Goal: Task Accomplishment & Management: Use online tool/utility

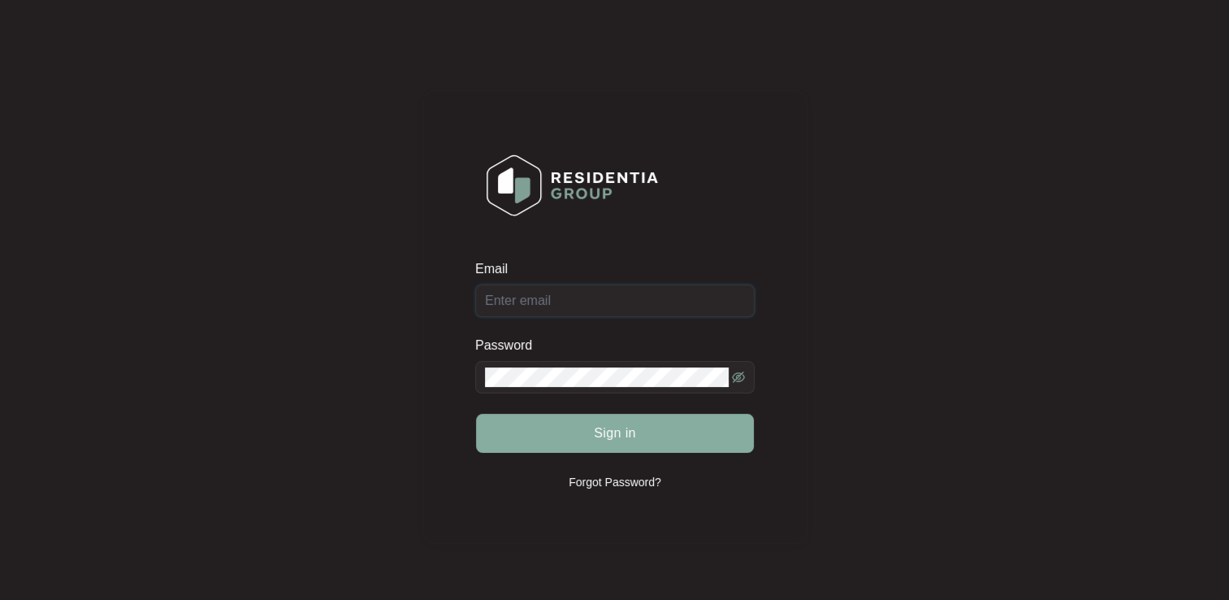
type input "[EMAIL_ADDRESS][DOMAIN_NAME]"
click at [621, 435] on span "Sign in" at bounding box center [615, 432] width 42 height 19
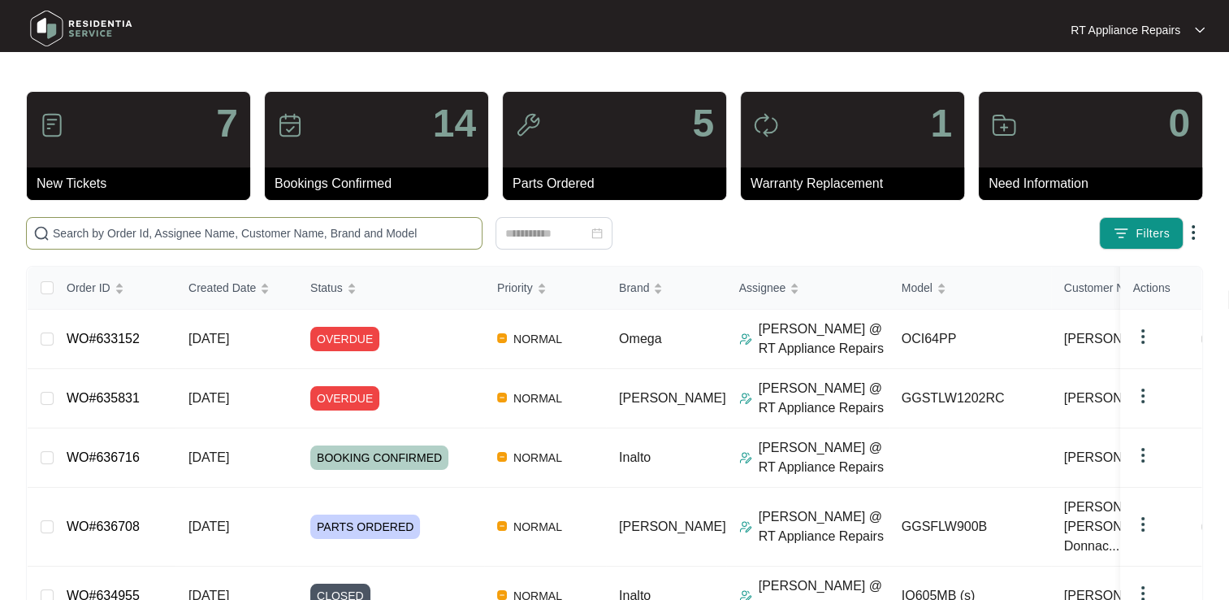
click at [197, 240] on input "text" at bounding box center [264, 233] width 422 height 18
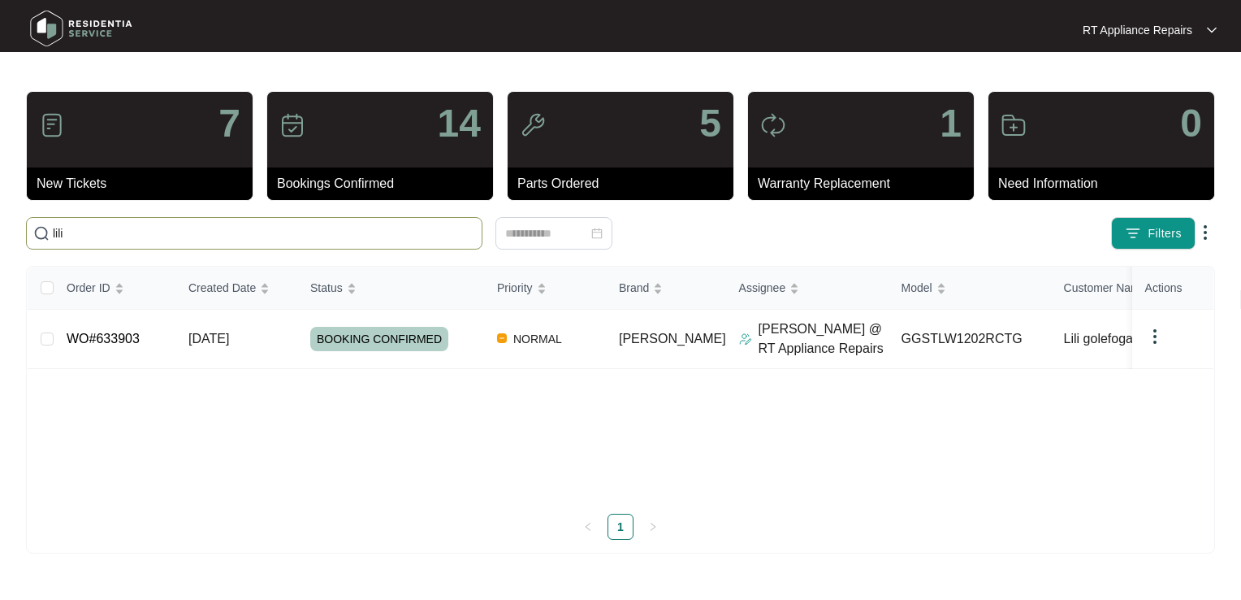
type input "lili"
click at [123, 344] on link "WO#633903" at bounding box center [103, 338] width 73 height 14
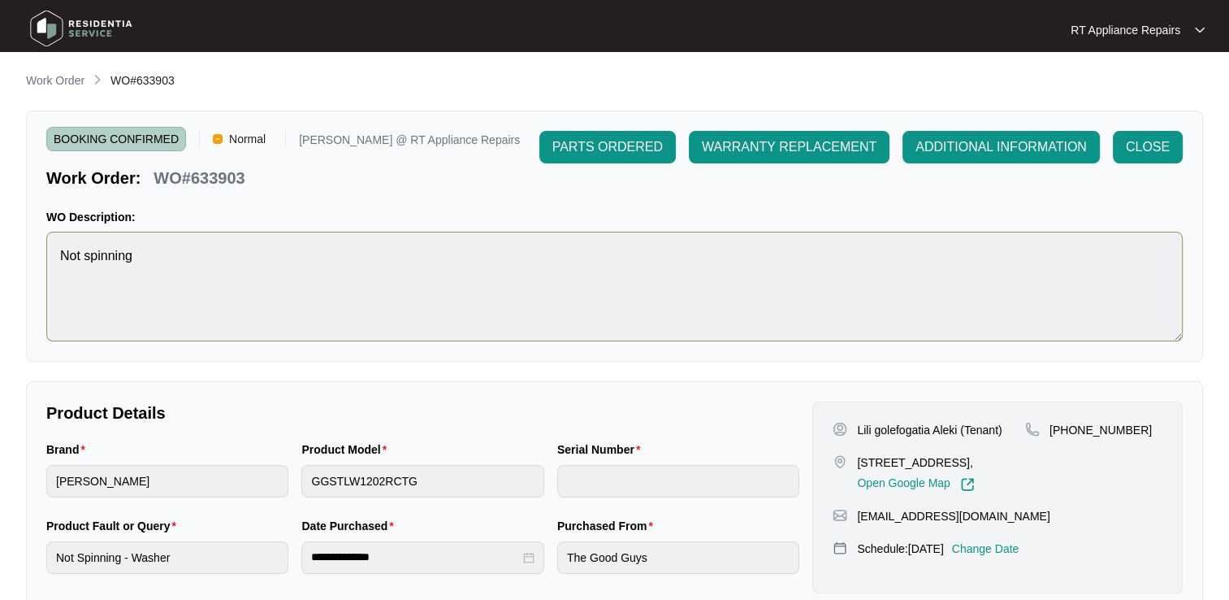
scroll to position [323, 0]
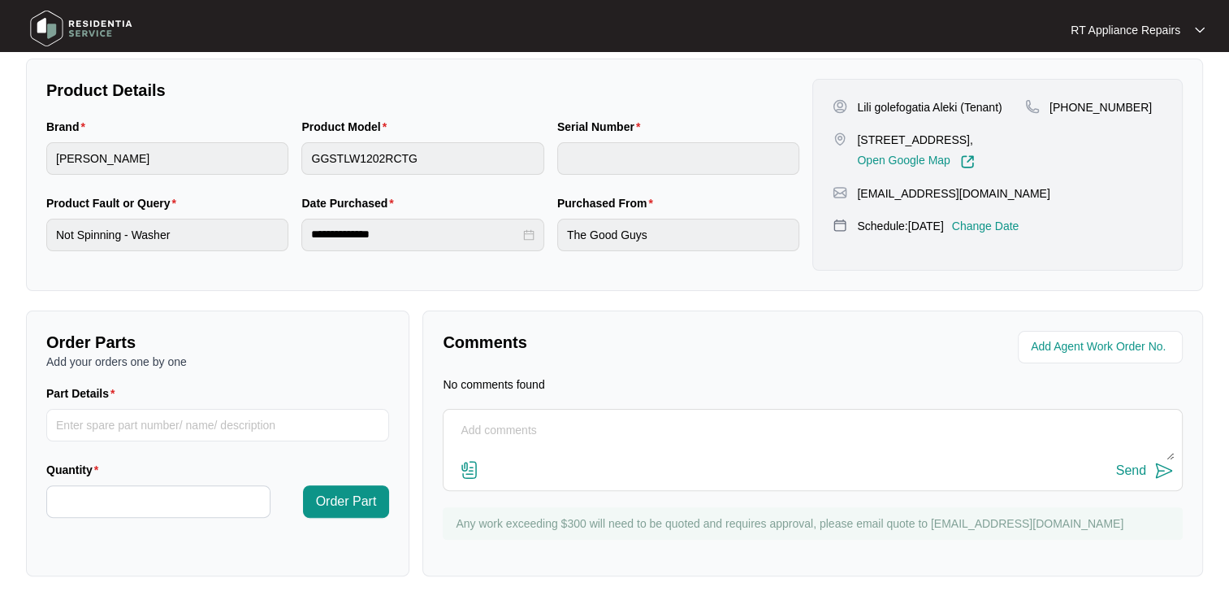
click at [583, 423] on textarea at bounding box center [813, 439] width 722 height 42
click at [1203, 28] on img at bounding box center [1200, 30] width 10 height 8
click at [1115, 92] on p "Log Out" at bounding box center [1151, 87] width 82 height 16
